Goal: Task Accomplishment & Management: Use online tool/utility

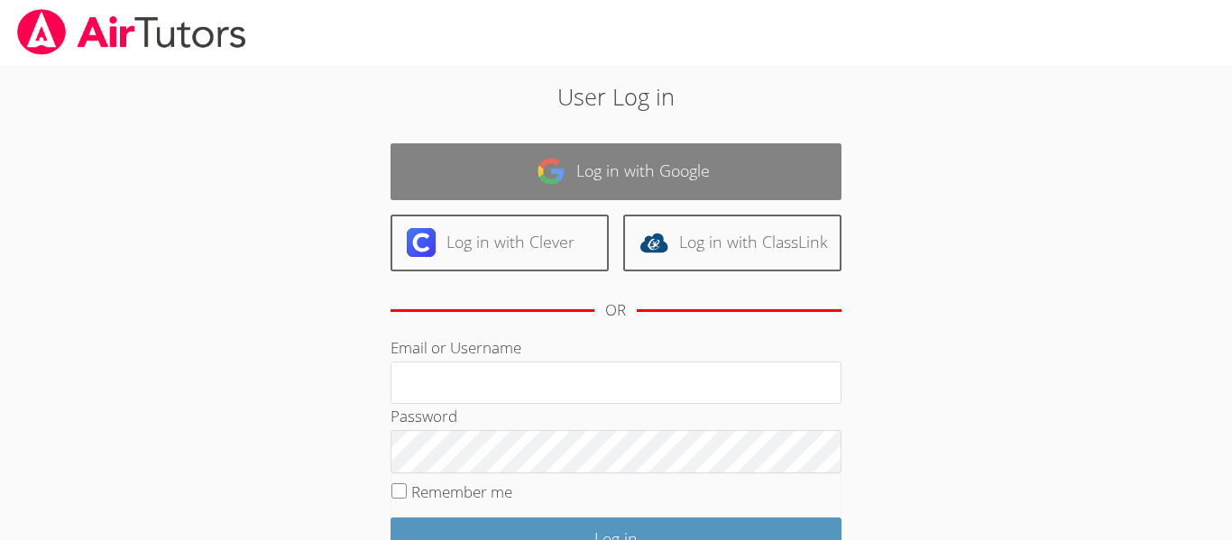
click at [705, 164] on link "Log in with Google" at bounding box center [616, 171] width 451 height 57
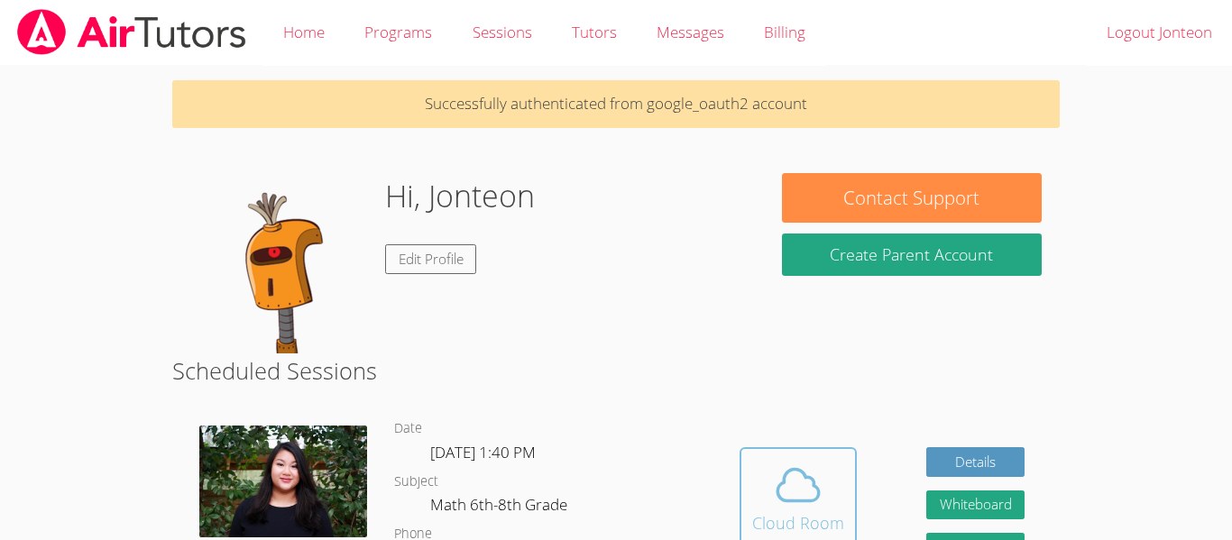
click at [787, 475] on icon at bounding box center [798, 485] width 51 height 51
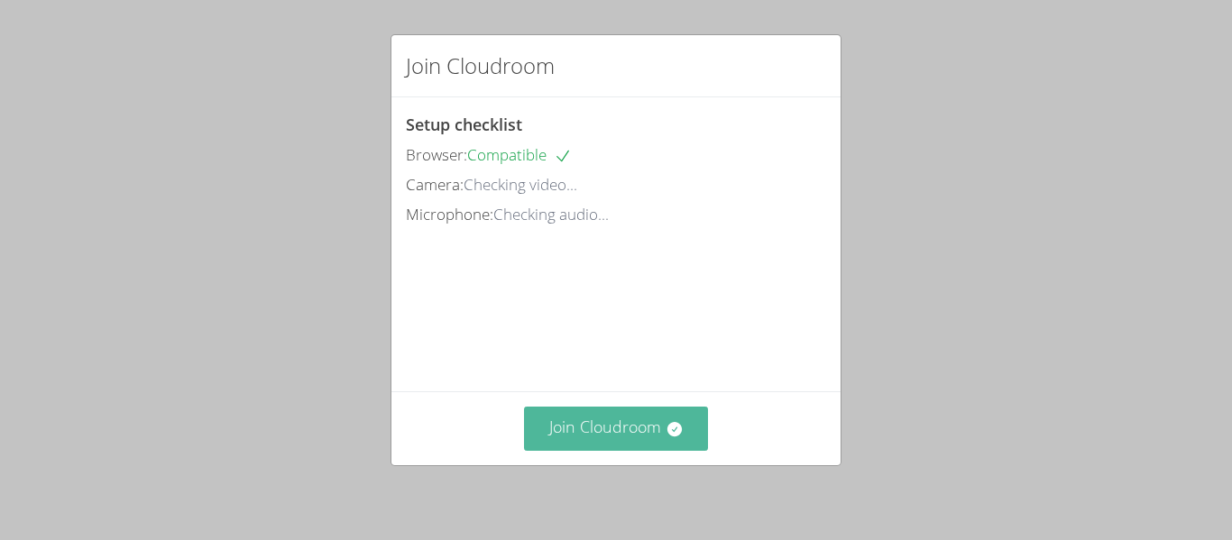
click at [621, 430] on button "Join Cloudroom" at bounding box center [616, 429] width 185 height 44
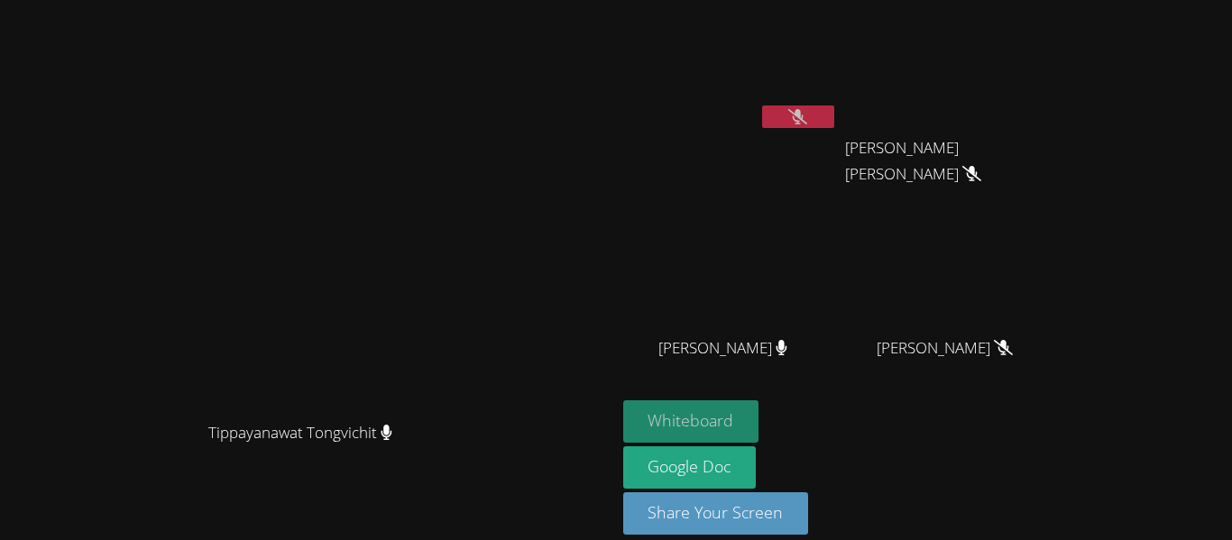
click at [760, 427] on button "Whiteboard" at bounding box center [691, 422] width 136 height 42
